Goal: Task Accomplishment & Management: Complete application form

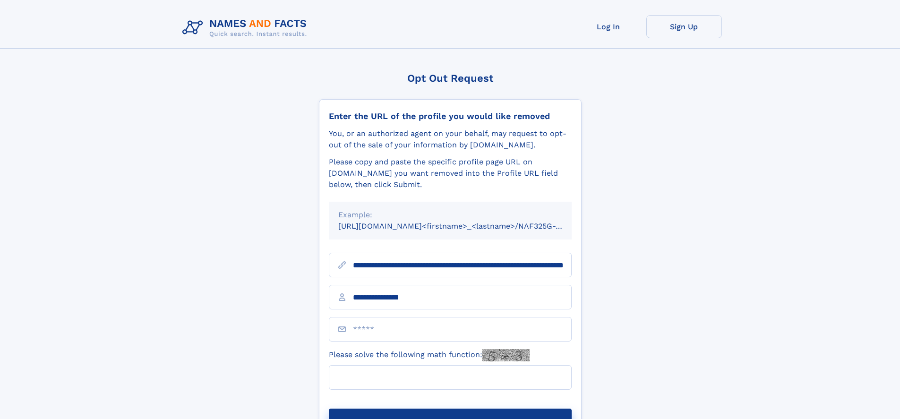
type input "**********"
type input "**"
click at [450, 409] on button "Submit Opt Out Request" at bounding box center [450, 424] width 243 height 30
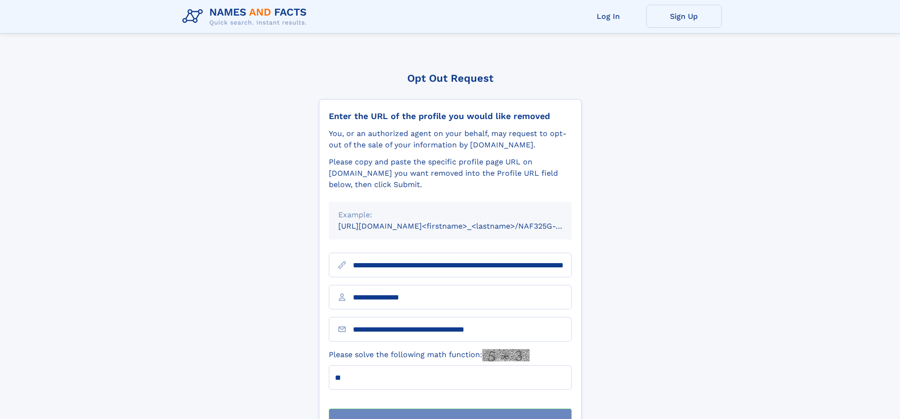
scroll to position [30, 0]
